Goal: Information Seeking & Learning: Learn about a topic

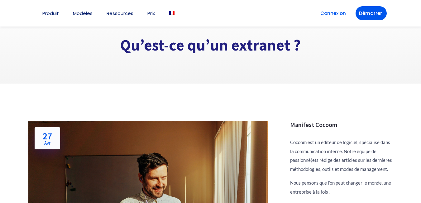
scroll to position [83, 0]
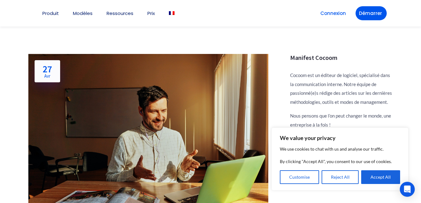
drag, startPoint x: 379, startPoint y: 178, endPoint x: 382, endPoint y: 169, distance: 9.7
click at [381, 175] on button "Accept All" at bounding box center [380, 177] width 39 height 14
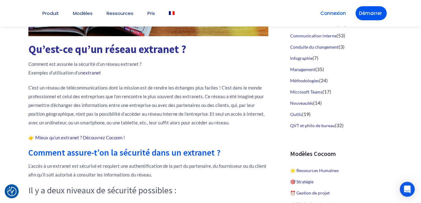
scroll to position [249, 0]
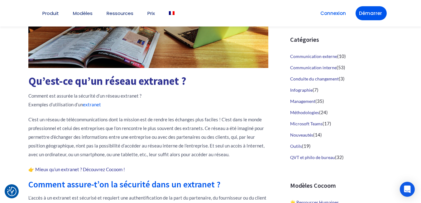
click at [91, 105] on link "extranet" at bounding box center [92, 105] width 18 height 6
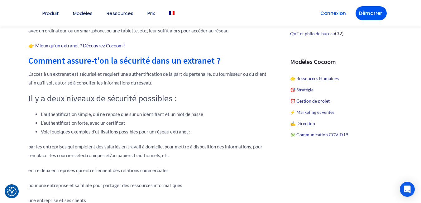
scroll to position [388, 0]
